Goal: Find specific page/section: Find specific page/section

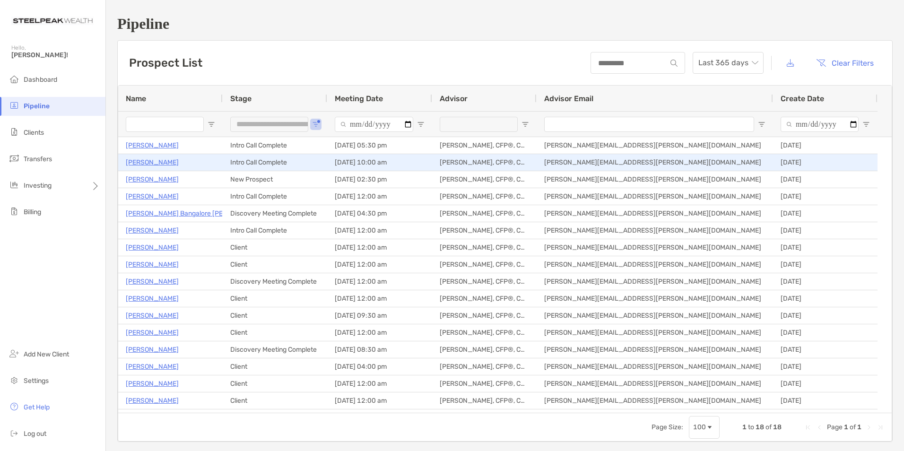
click at [150, 164] on p "Elisse Bianchi" at bounding box center [152, 163] width 53 height 12
